Goal: Task Accomplishment & Management: Use online tool/utility

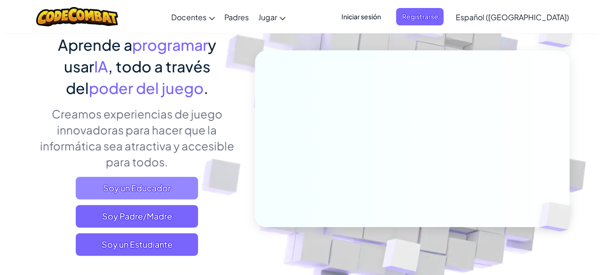
scroll to position [94, 0]
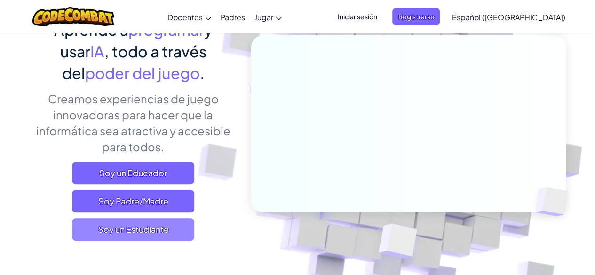
click at [160, 228] on span "Soy un Estudiante" at bounding box center [133, 229] width 122 height 23
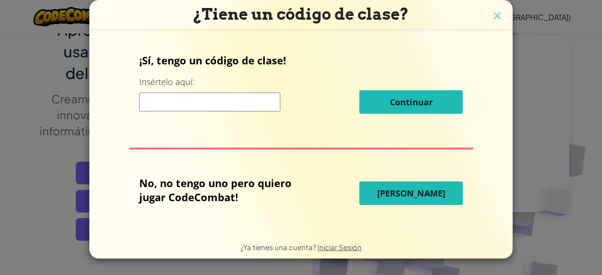
drag, startPoint x: 198, startPoint y: 103, endPoint x: 192, endPoint y: 108, distance: 7.3
paste input "PathSmallJelly"
type input "PathSmallJelly"
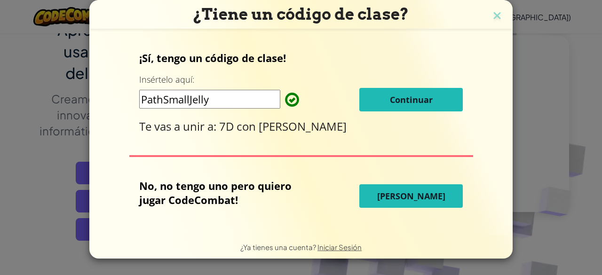
click at [431, 106] on button "Continuar" at bounding box center [410, 100] width 103 height 24
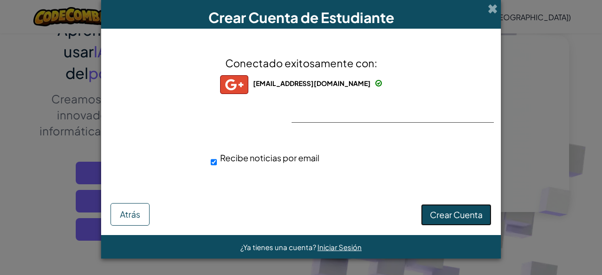
click at [443, 211] on span "Crear Cuenta" at bounding box center [456, 214] width 53 height 11
click at [460, 209] on button "Crear Cuenta" at bounding box center [456, 215] width 71 height 22
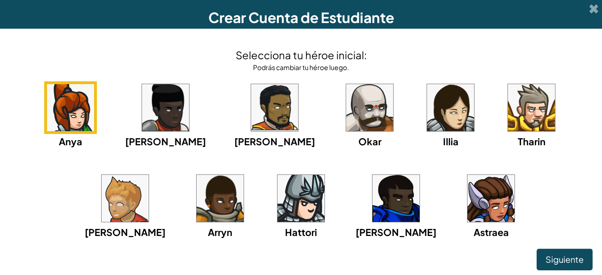
click at [508, 122] on img at bounding box center [531, 107] width 47 height 47
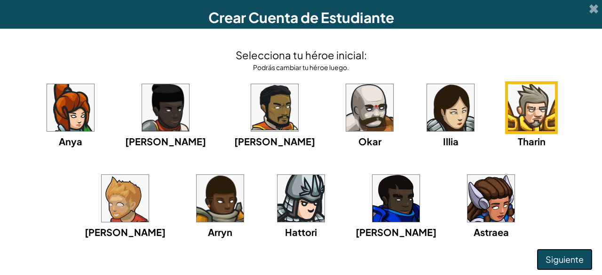
click at [575, 255] on span "Siguiente" at bounding box center [565, 259] width 38 height 11
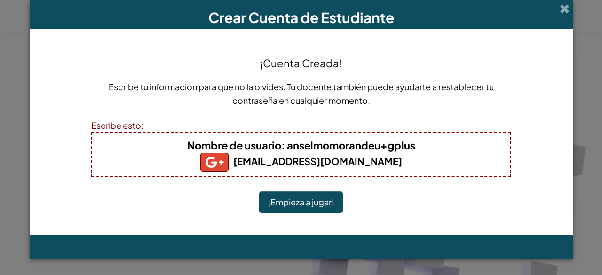
click at [314, 200] on button "¡Empieza a jugar!" at bounding box center [301, 202] width 84 height 22
click at [325, 197] on button "¡Empieza a jugar!" at bounding box center [301, 202] width 84 height 22
click at [315, 199] on button "¡Empieza a jugar!" at bounding box center [301, 202] width 84 height 22
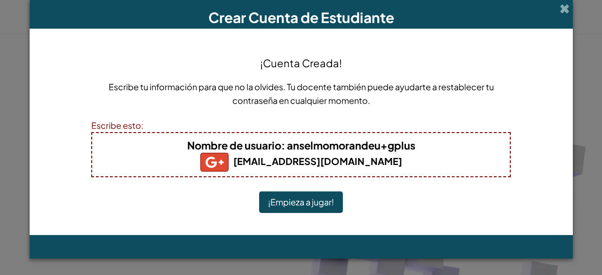
click at [315, 199] on button "¡Empieza a jugar!" at bounding box center [301, 202] width 84 height 22
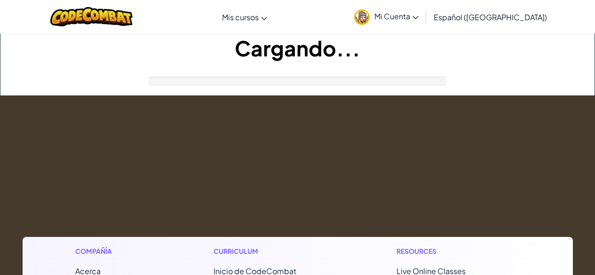
scroll to position [94, 0]
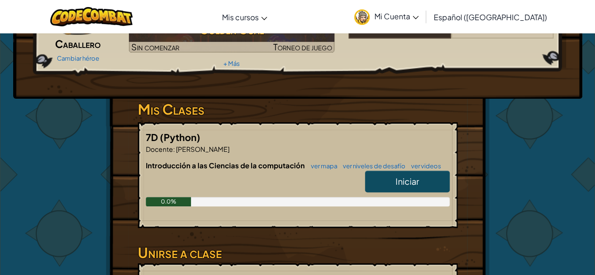
click at [417, 184] on span "Iniciar" at bounding box center [408, 181] width 24 height 11
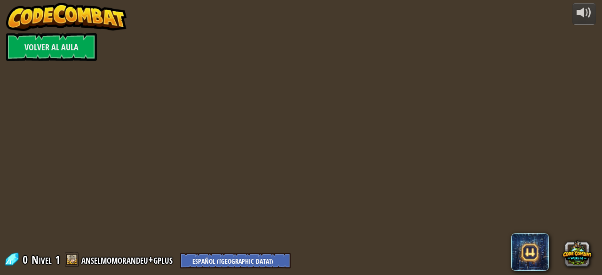
select select "es-419"
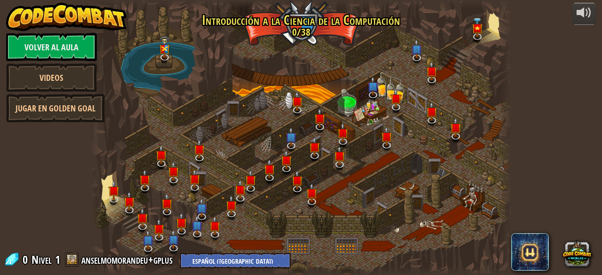
select select "es-419"
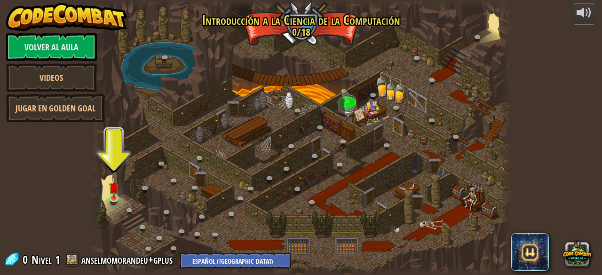
click at [109, 193] on div "25. Puertas de Kithgard (Bloqueado) Escapa de las mazmorras de Kithgard y evita…" at bounding box center [300, 137] width 421 height 275
click at [109, 195] on div "25. Puertas de Kithgard (Bloqueado) Escapa de las mazmorras de Kithgard y evita…" at bounding box center [300, 137] width 421 height 275
click at [109, 185] on img at bounding box center [113, 188] width 9 height 22
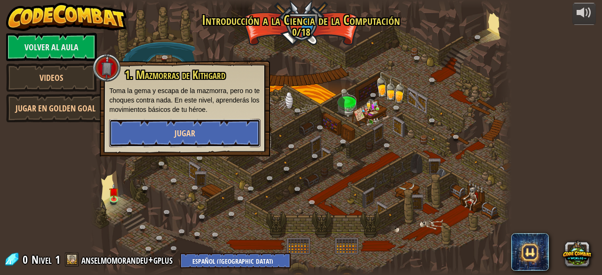
click at [189, 140] on button "Jugar" at bounding box center [184, 133] width 151 height 28
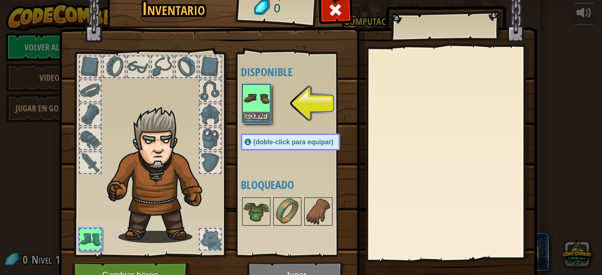
click at [204, 153] on div at bounding box center [210, 162] width 21 height 21
click at [257, 221] on img at bounding box center [256, 212] width 26 height 26
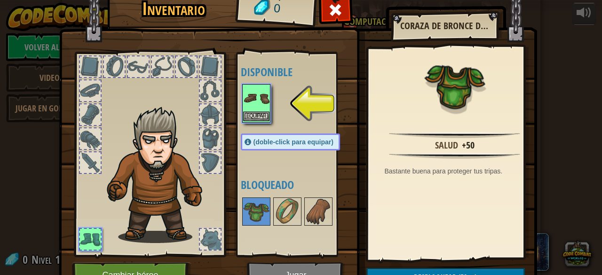
click at [249, 94] on img at bounding box center [256, 98] width 26 height 26
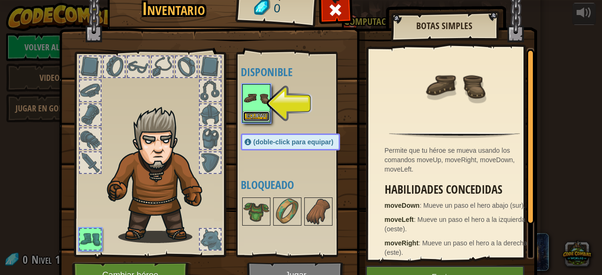
click at [258, 115] on button "Equipar" at bounding box center [256, 116] width 26 height 10
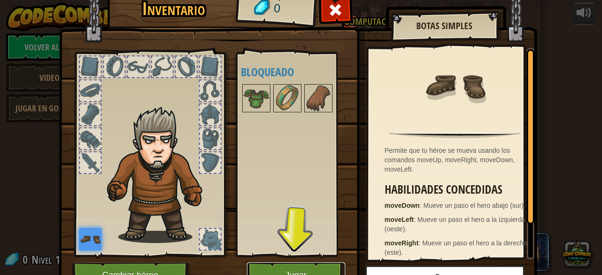
click at [329, 268] on button "Jugar" at bounding box center [296, 275] width 98 height 26
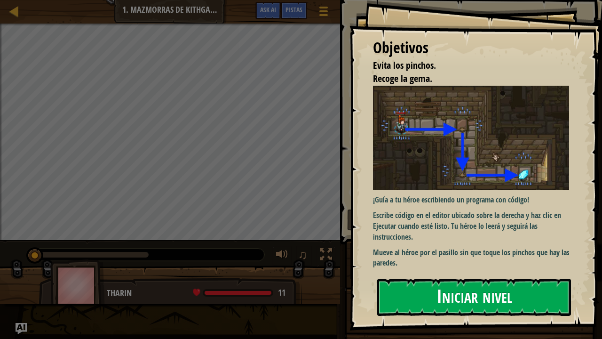
click at [460, 275] on button "Iniciar nivel" at bounding box center [474, 296] width 194 height 37
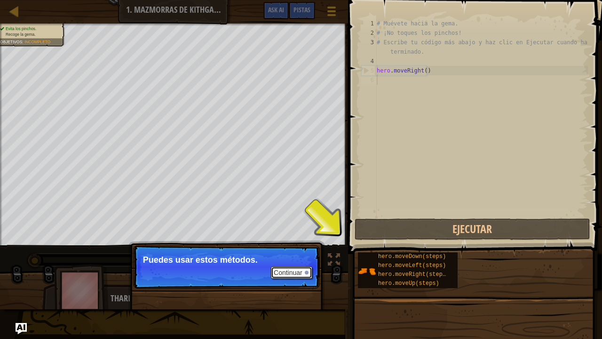
click at [297, 270] on button "Continuar" at bounding box center [291, 272] width 41 height 12
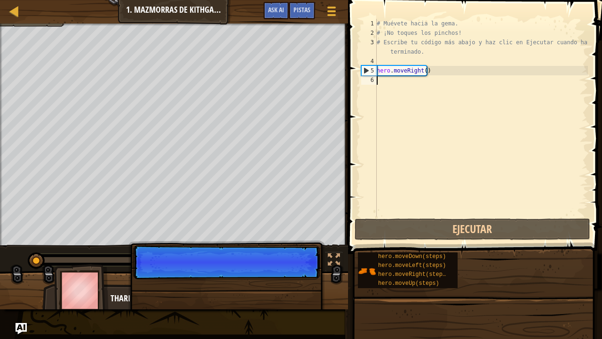
scroll to position [4, 0]
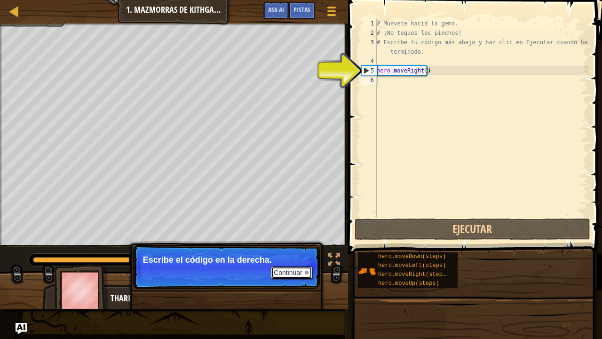
click at [282, 268] on button "Continuar" at bounding box center [291, 272] width 41 height 12
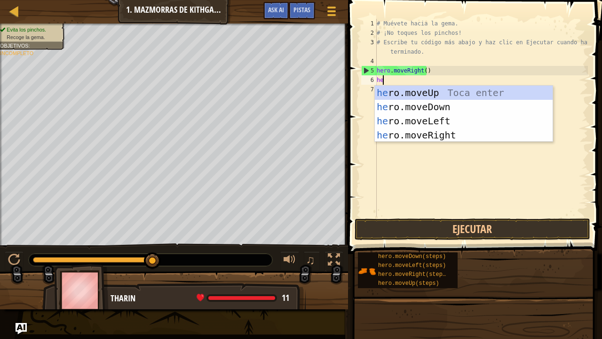
type textarea "her"
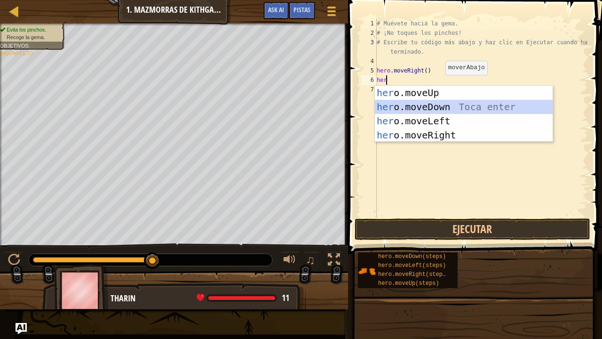
click at [399, 102] on div "her o.moveUp Toca enter her o.moveDown Toca enter her o.moveLeft [PERSON_NAME] …" at bounding box center [464, 128] width 178 height 85
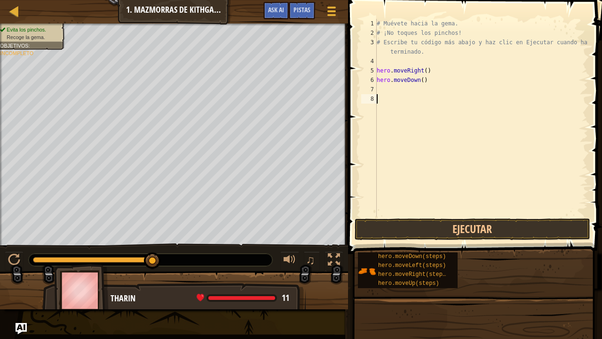
click at [405, 96] on div "# Muévete hacia la gema. # ¡No toques los pinchos! # Escribe tu código más abaj…" at bounding box center [481, 127] width 213 height 216
click at [409, 90] on div "# Muévete hacia la gema. # ¡No toques los pinchos! # Escribe tu código más abaj…" at bounding box center [481, 127] width 213 height 216
type textarea "h"
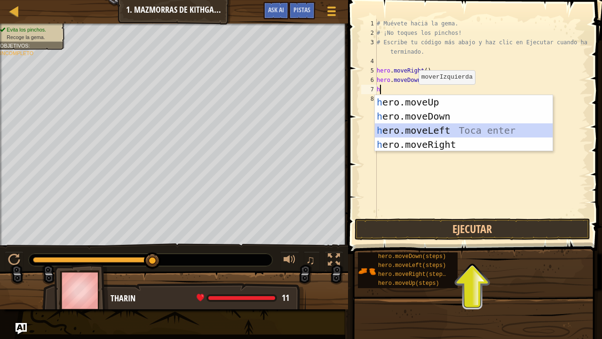
click at [427, 132] on div "h ero.moveUp Toca enter h ero.moveDown Toca enter h ero.moveLeft Toca enter h e…" at bounding box center [464, 137] width 178 height 85
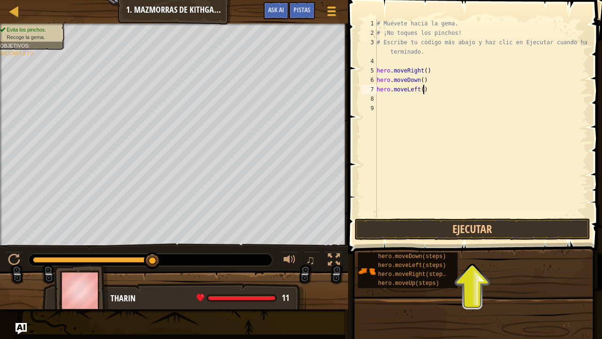
click at [423, 91] on div "# Muévete hacia la [PERSON_NAME]. # ¡No toques los [PERSON_NAME]! # Escribe tu …" at bounding box center [481, 127] width 213 height 216
type textarea "h"
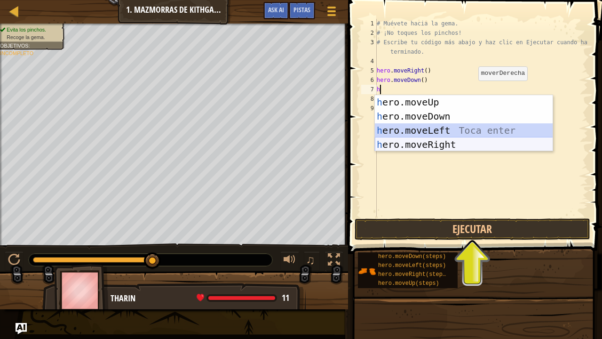
drag, startPoint x: 445, startPoint y: 131, endPoint x: 447, endPoint y: 150, distance: 18.9
click at [447, 150] on div "h ero.moveUp Toca enter h ero.moveDown Toca enter h ero.moveLeft Toca enter h e…" at bounding box center [464, 137] width 178 height 85
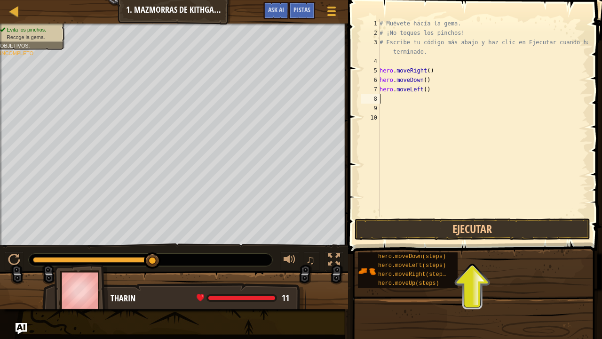
click at [447, 149] on div "# Muévete hacia la [PERSON_NAME]. # ¡No toques los [PERSON_NAME]! # Escribe tu …" at bounding box center [483, 127] width 210 height 216
click at [427, 91] on div "# Muévete hacia la [PERSON_NAME]. # ¡No toques los [PERSON_NAME]! # Escribe tu …" at bounding box center [483, 127] width 210 height 216
type textarea "h"
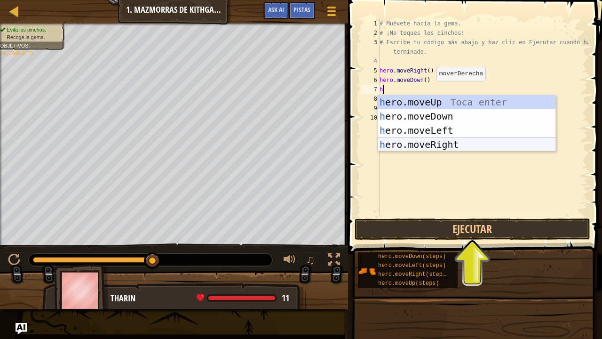
click at [430, 145] on div "h ero.moveUp Toca enter h ero.moveDown Toca enter h ero.moveLeft Toca enter h e…" at bounding box center [467, 137] width 178 height 85
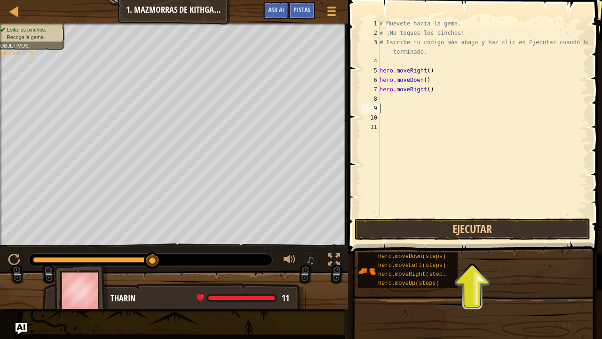
click at [414, 104] on div "# Muévete hacia la gema. # ¡No toques los pinchos! # Escribe tu código más abaj…" at bounding box center [483, 127] width 210 height 216
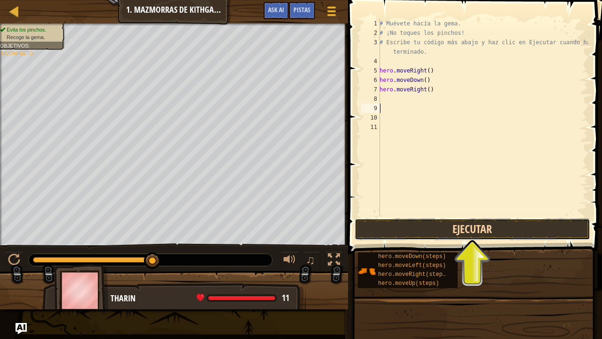
click at [492, 221] on button "Ejecutar" at bounding box center [473, 229] width 236 height 22
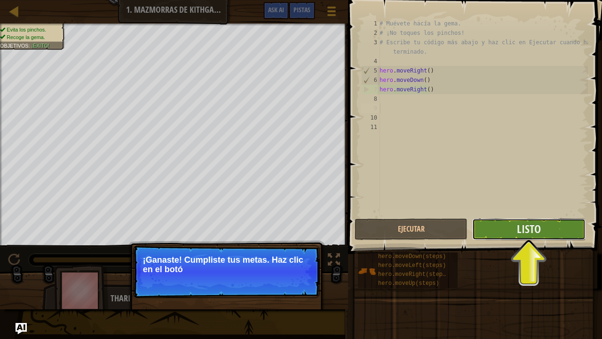
click at [513, 236] on button "Listo" at bounding box center [528, 229] width 113 height 22
